Goal: Navigation & Orientation: Find specific page/section

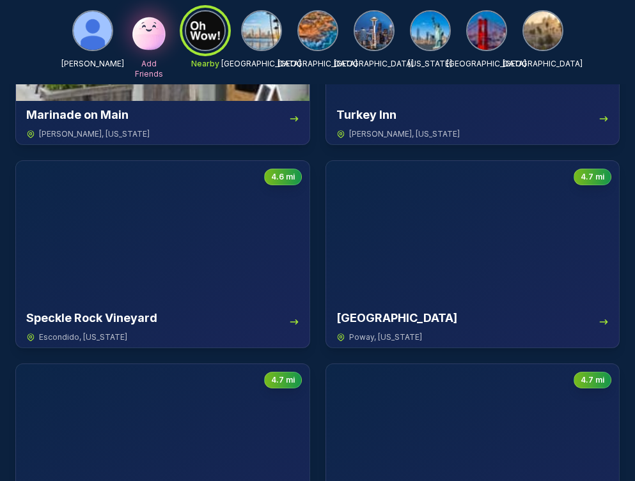
scroll to position [1212, 0]
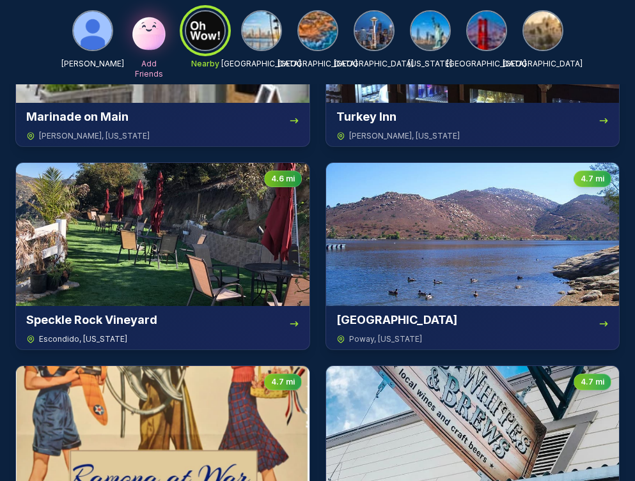
click at [169, 257] on img at bounding box center [162, 234] width 293 height 143
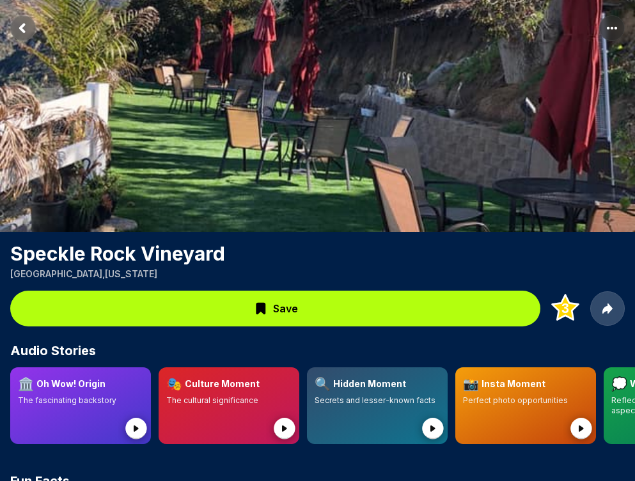
click at [256, 310] on icon at bounding box center [261, 309] width 10 height 12
click at [260, 305] on icon at bounding box center [261, 309] width 10 height 12
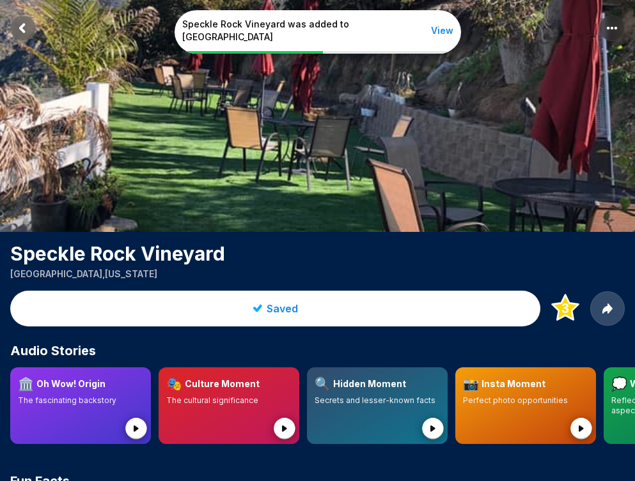
click at [196, 304] on button "Saved" at bounding box center [275, 309] width 530 height 36
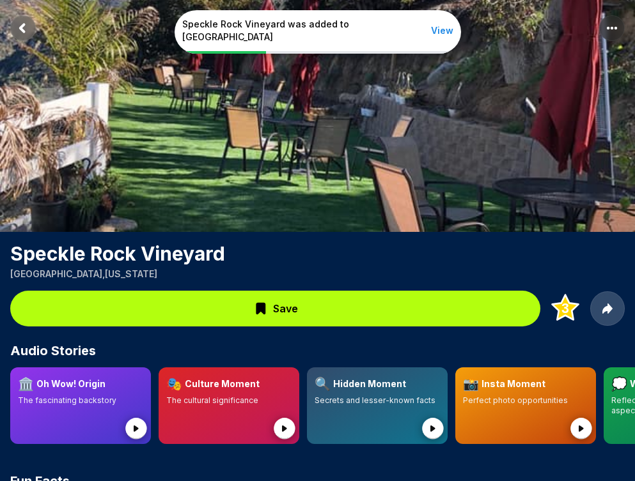
click at [196, 304] on button "Save" at bounding box center [275, 309] width 530 height 36
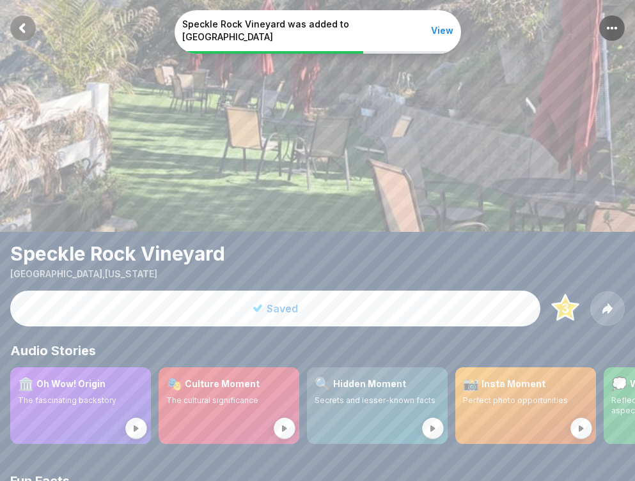
click at [189, 307] on button "Saved" at bounding box center [275, 309] width 530 height 36
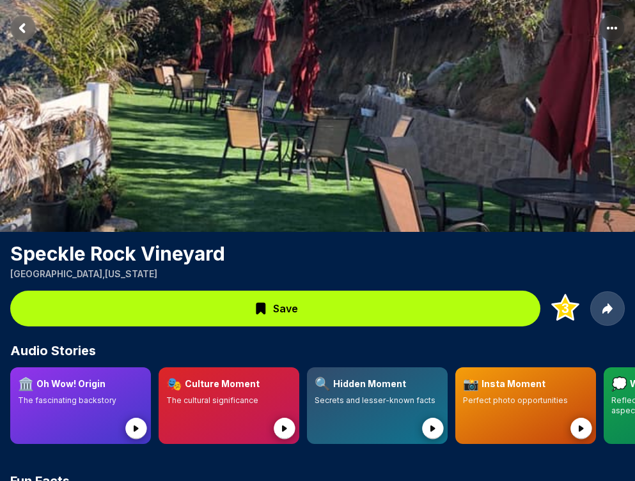
click at [24, 29] on rect "Return to previous page" at bounding box center [23, 28] width 26 height 26
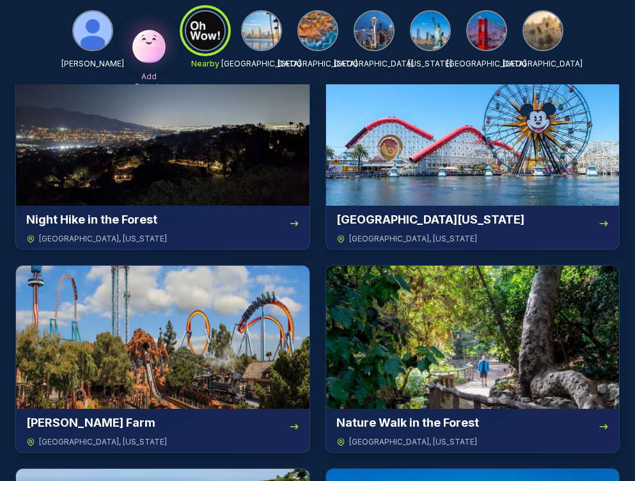
scroll to position [384, 0]
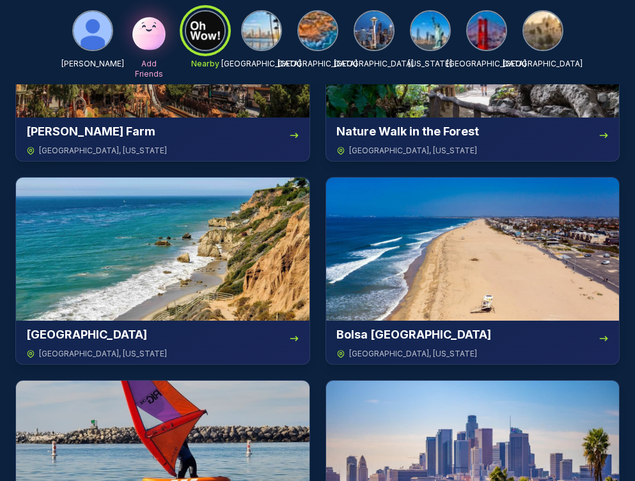
click at [203, 33] on div at bounding box center [205, 31] width 46 height 46
click at [266, 38] on img at bounding box center [261, 31] width 38 height 38
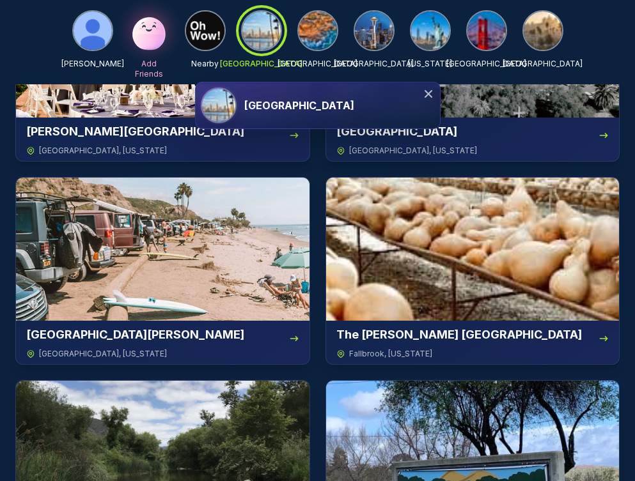
click at [204, 31] on img at bounding box center [205, 31] width 38 height 38
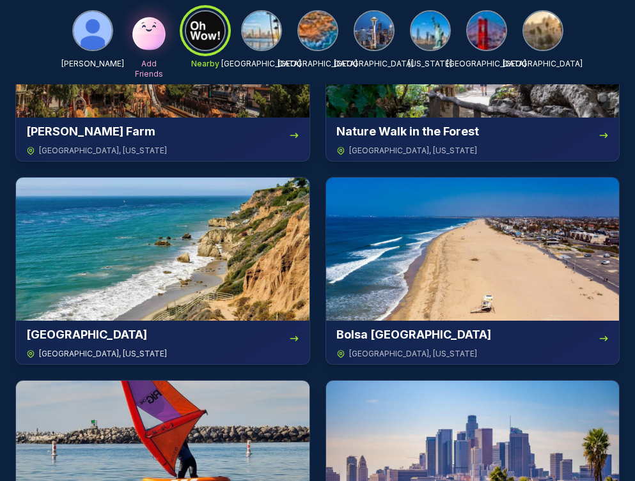
scroll to position [0, 0]
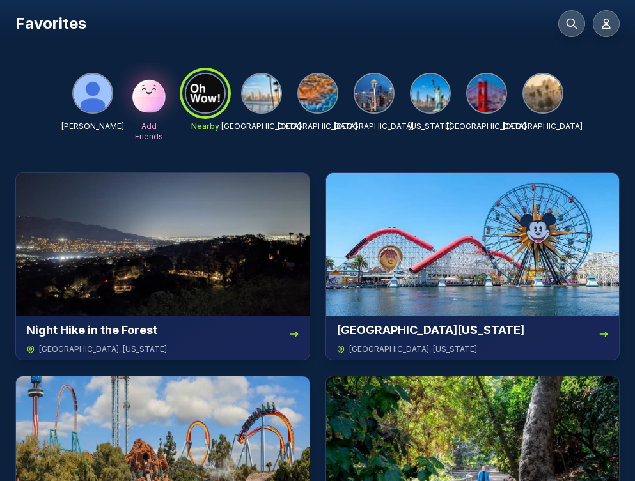
click at [199, 98] on div at bounding box center [205, 93] width 46 height 46
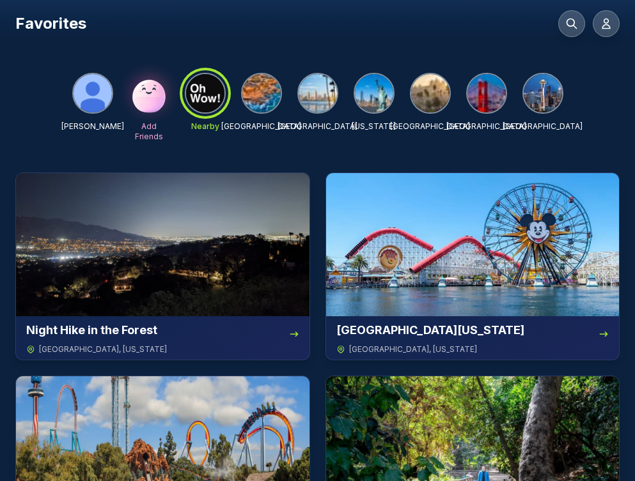
click at [93, 95] on img at bounding box center [92, 93] width 38 height 38
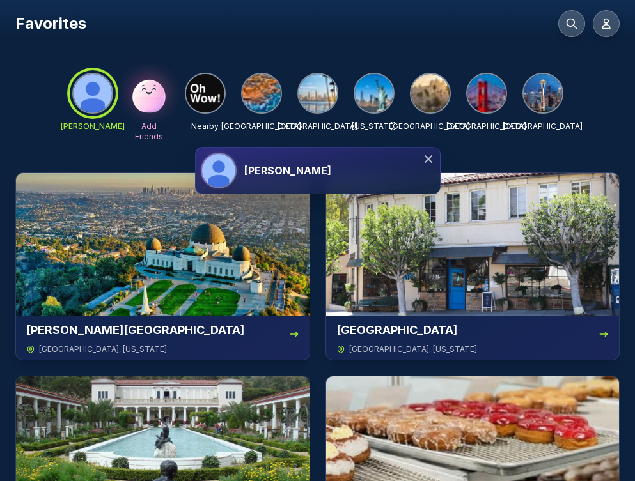
click at [263, 169] on h3 "[PERSON_NAME]" at bounding box center [287, 170] width 87 height 15
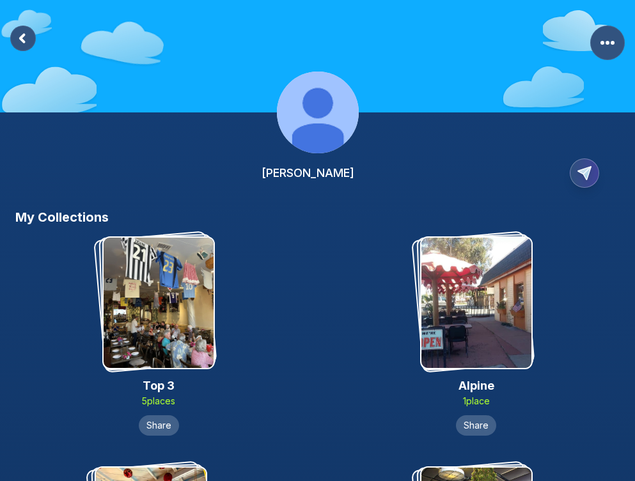
click at [24, 37] on rect at bounding box center [23, 39] width 26 height 26
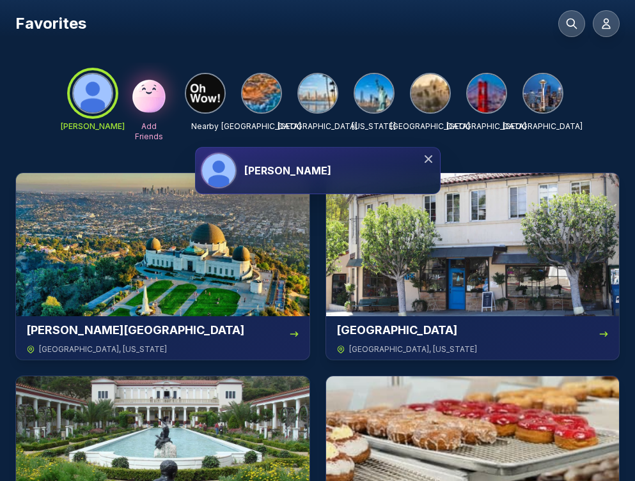
click at [261, 91] on img at bounding box center [261, 93] width 38 height 38
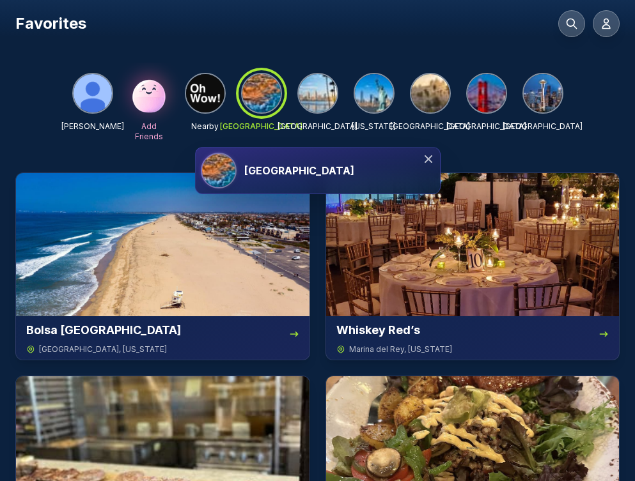
click at [320, 98] on img at bounding box center [317, 93] width 38 height 38
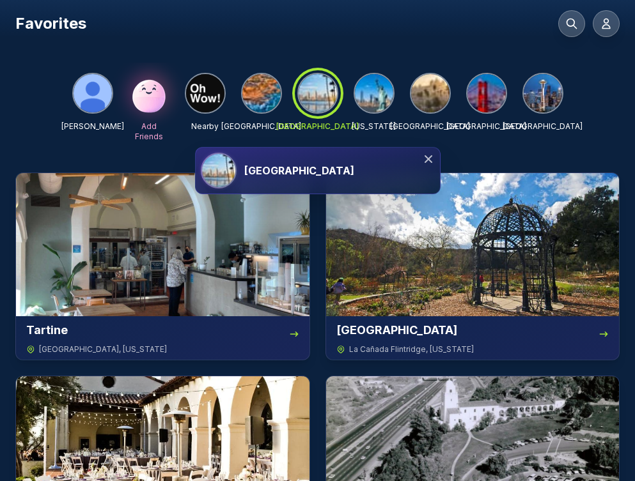
click at [375, 95] on img at bounding box center [374, 93] width 38 height 38
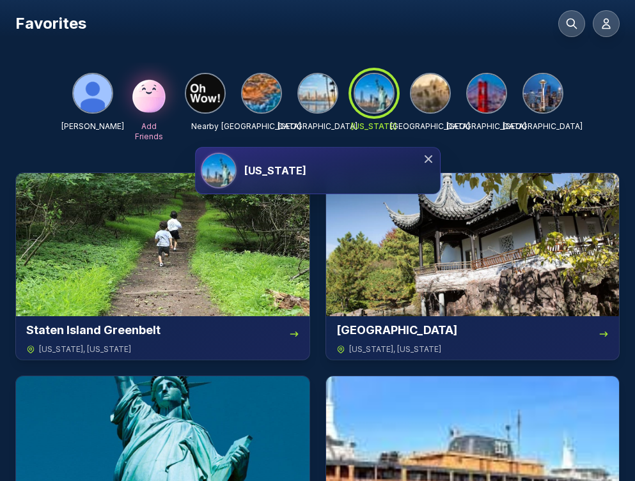
click at [424, 96] on img at bounding box center [430, 93] width 38 height 38
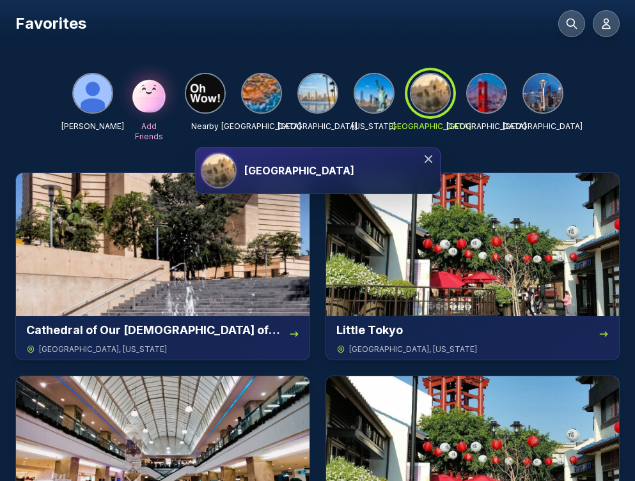
click at [276, 172] on h3 "[GEOGRAPHIC_DATA]" at bounding box center [299, 170] width 110 height 15
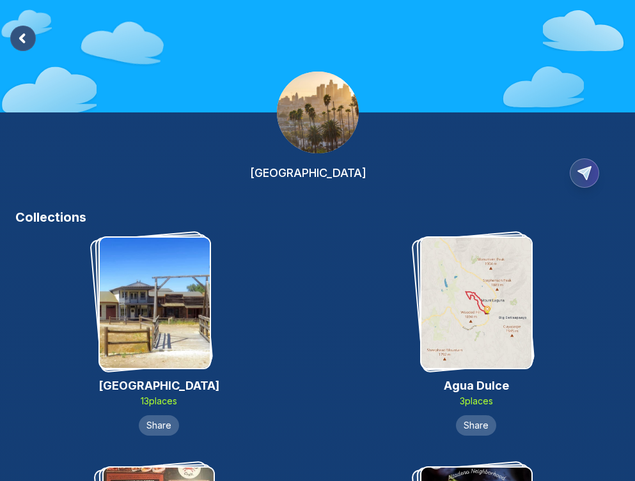
click at [20, 36] on rect at bounding box center [23, 39] width 26 height 26
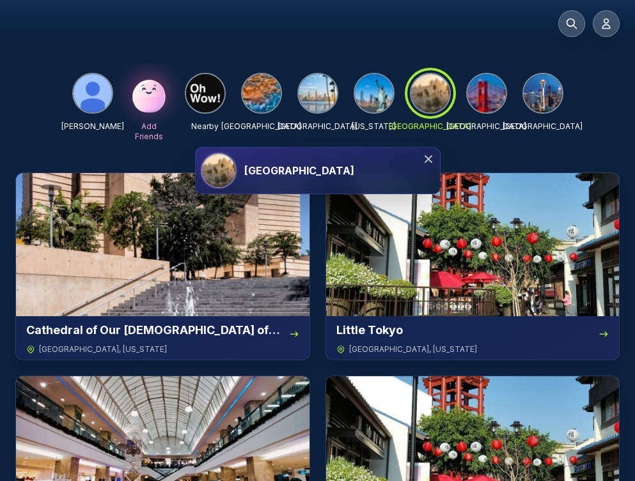
click at [485, 98] on img at bounding box center [486, 93] width 38 height 38
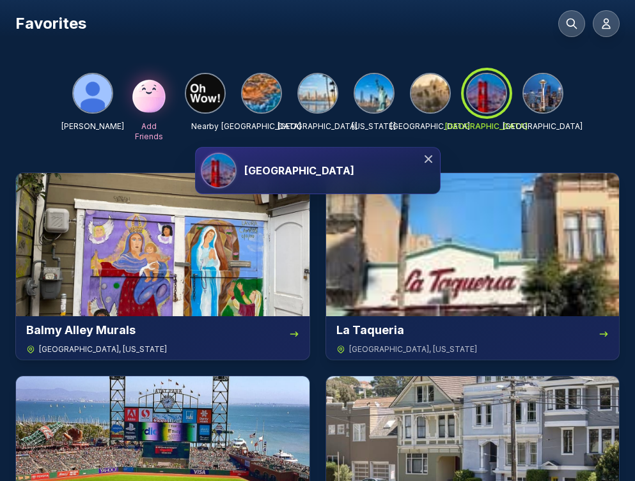
click at [122, 257] on img at bounding box center [162, 244] width 293 height 143
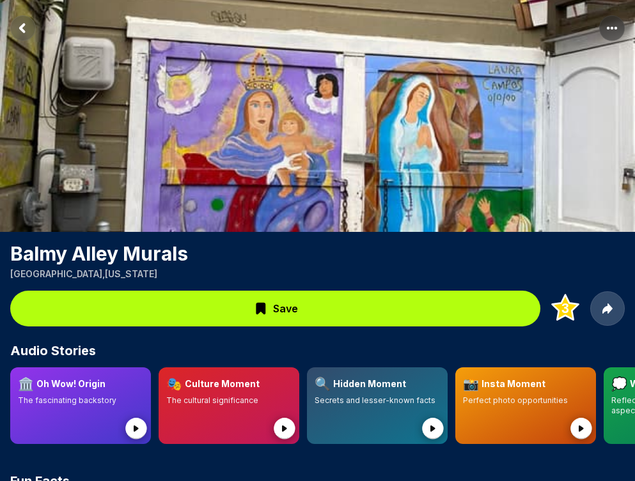
click at [612, 24] on rect "More options" at bounding box center [612, 28] width 26 height 26
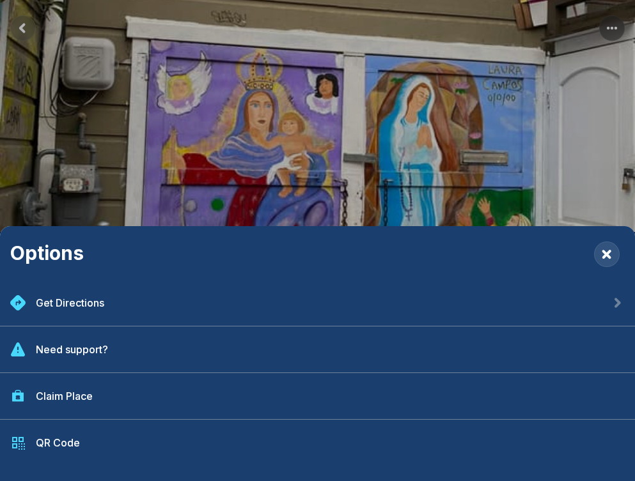
click at [32, 193] on div "Options Get Directions Need support? Claim Place QR Code" at bounding box center [317, 240] width 635 height 481
